Goal: Transaction & Acquisition: Book appointment/travel/reservation

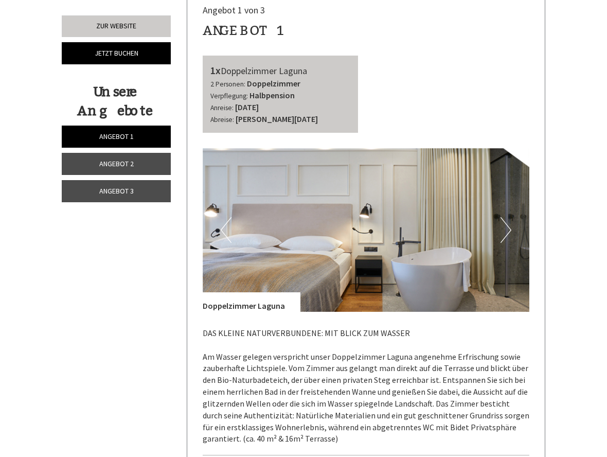
scroll to position [368, 0]
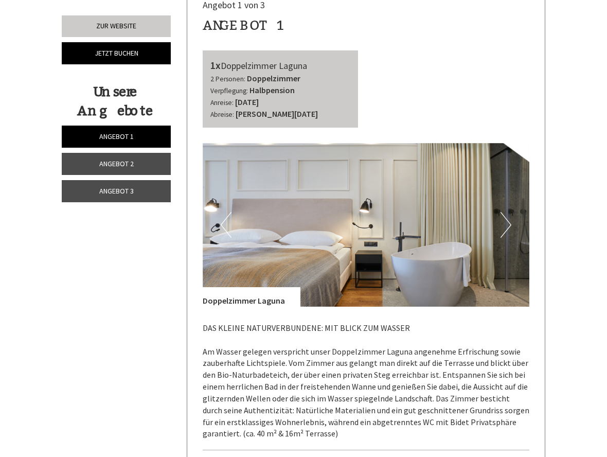
click at [506, 215] on button "Next" at bounding box center [505, 225] width 11 height 26
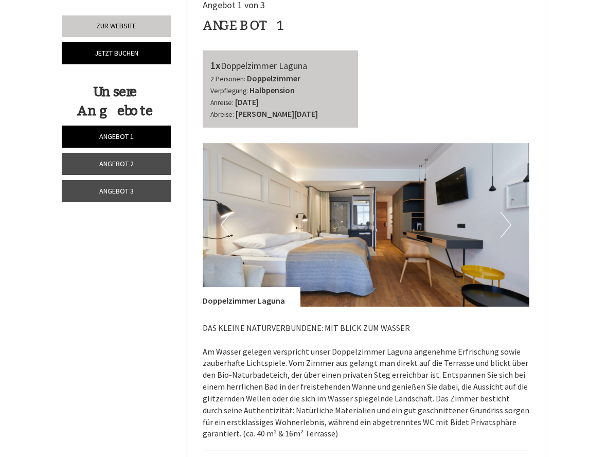
click at [506, 215] on button "Next" at bounding box center [505, 225] width 11 height 26
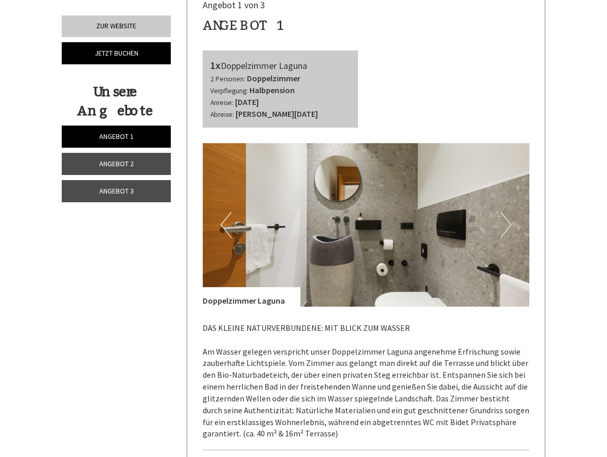
click at [506, 215] on button "Next" at bounding box center [505, 225] width 11 height 26
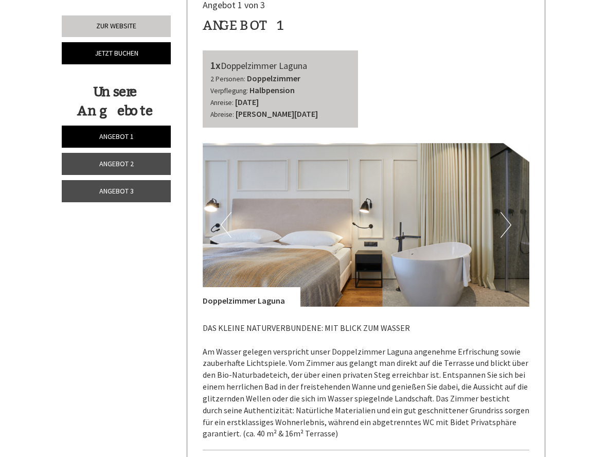
click at [506, 215] on button "Next" at bounding box center [505, 225] width 11 height 26
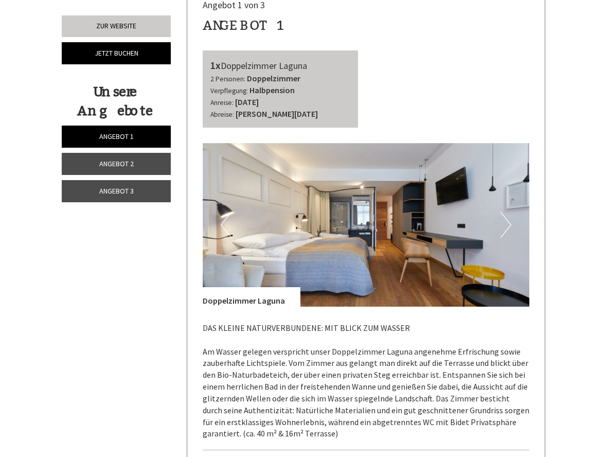
click at [506, 215] on button "Next" at bounding box center [505, 225] width 11 height 26
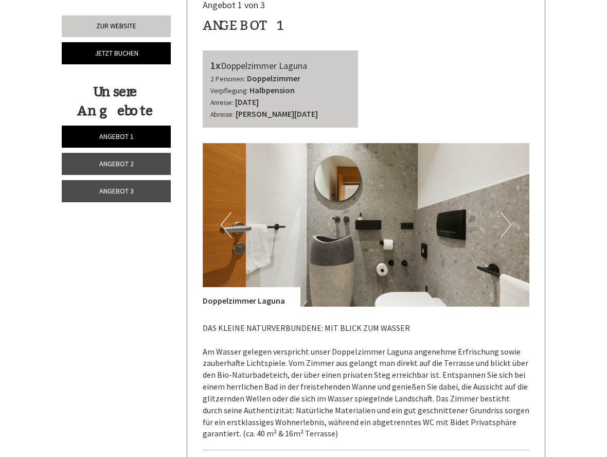
click at [506, 215] on button "Next" at bounding box center [505, 225] width 11 height 26
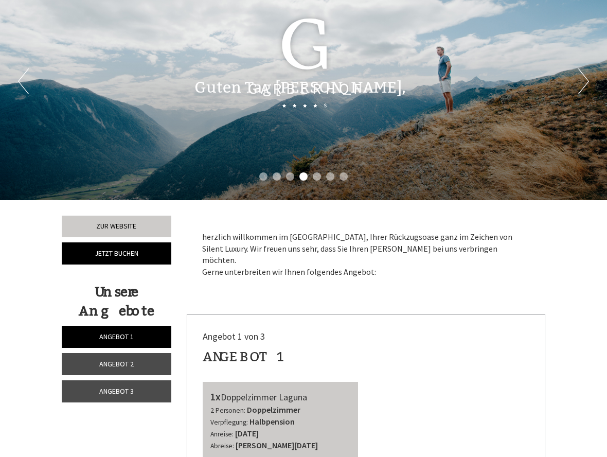
scroll to position [0, 0]
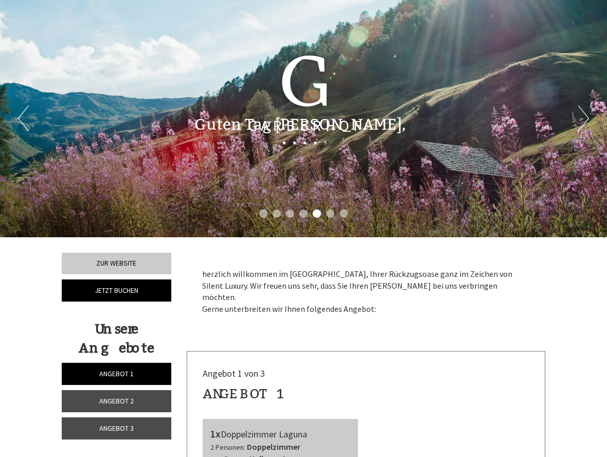
click at [259, 214] on li "1" at bounding box center [263, 213] width 8 height 8
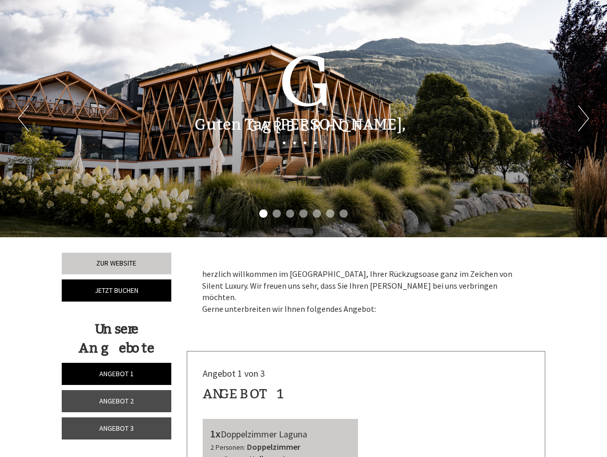
click at [278, 214] on li "2" at bounding box center [276, 213] width 8 height 8
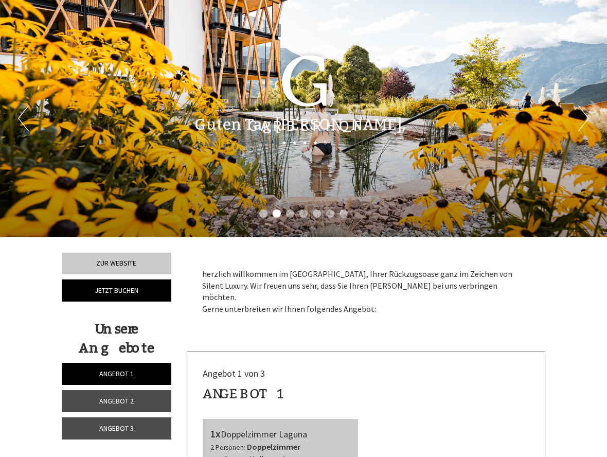
click at [294, 214] on ul "1 2 3 4 5 6 7" at bounding box center [303, 215] width 607 height 12
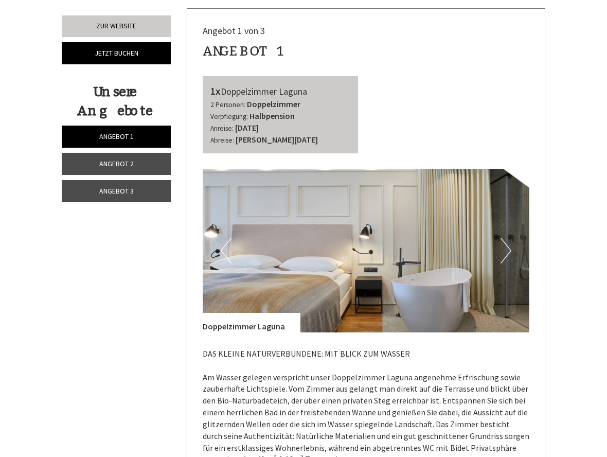
scroll to position [348, 0]
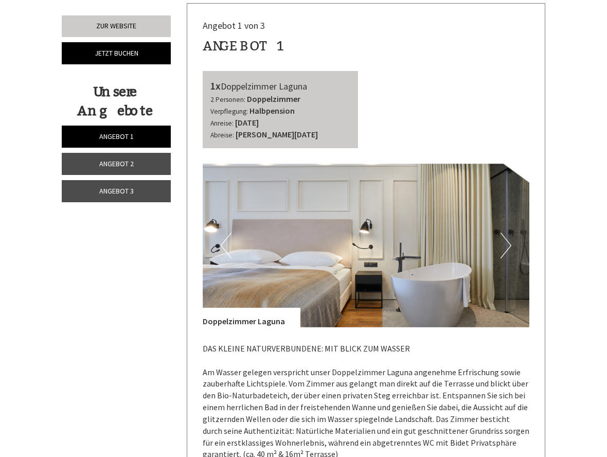
drag, startPoint x: 279, startPoint y: 107, endPoint x: 285, endPoint y: 112, distance: 7.8
click at [259, 117] on b "[DATE]" at bounding box center [247, 122] width 24 height 10
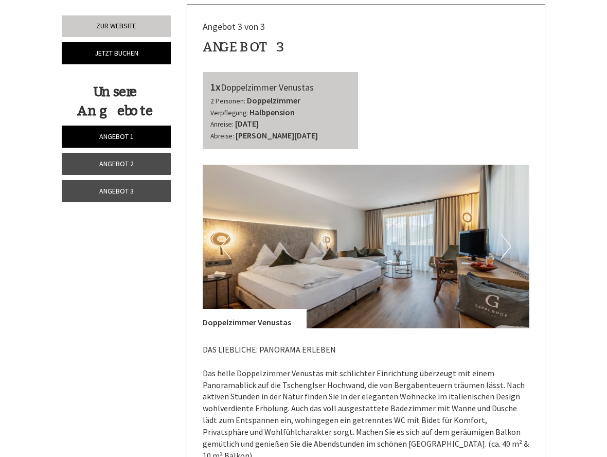
scroll to position [1392, 0]
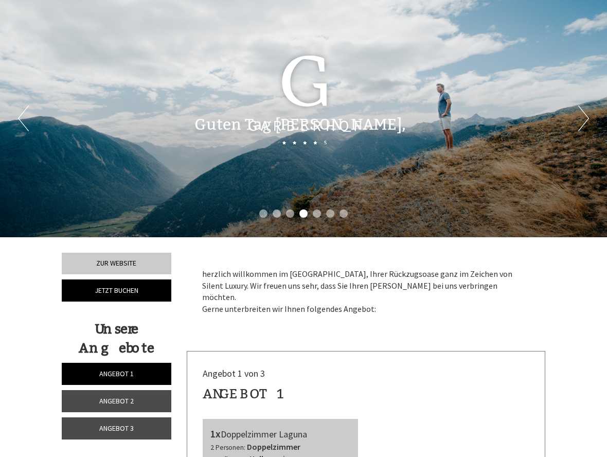
click at [584, 121] on div "Guten Tag Frau Barrett, herzlich willkommen im Garberhof, Ihrer Rückzugsoase ga…" at bounding box center [303, 122] width 607 height 48
click at [586, 119] on div "Guten Tag Frau Barrett, herzlich willkommen im Garberhof, Ihrer Rückzugsoase ga…" at bounding box center [303, 122] width 607 height 48
